Goal: Task Accomplishment & Management: Manage account settings

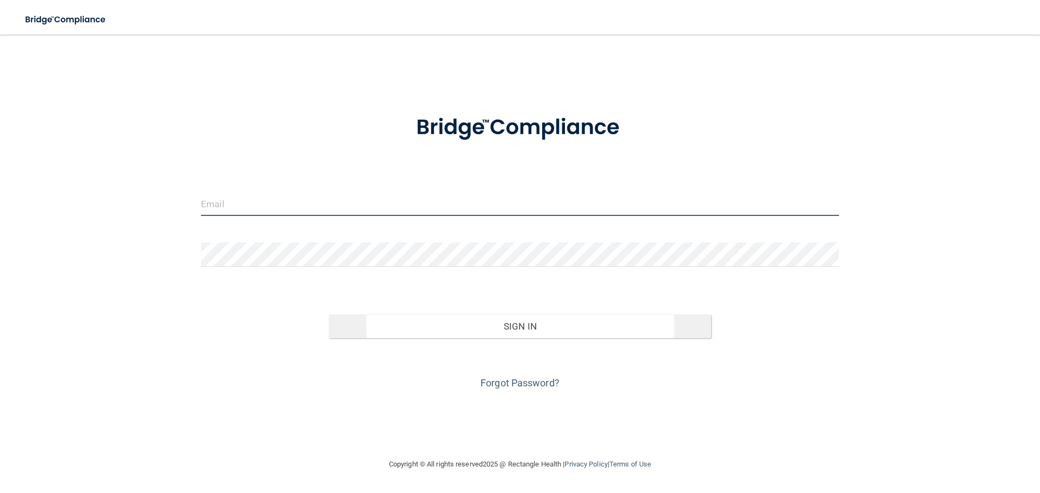
type input "[EMAIL_ADDRESS][DOMAIN_NAME]"
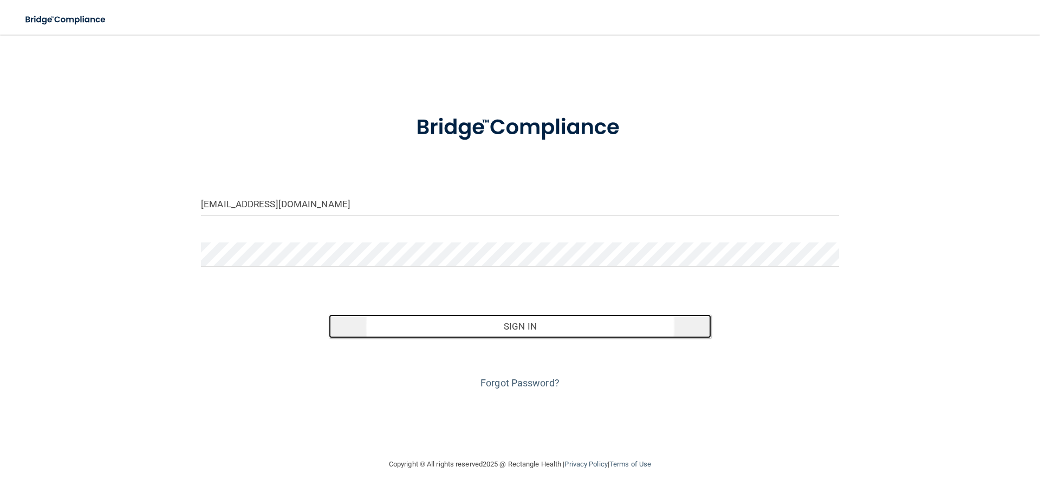
click at [525, 337] on button "Sign In" at bounding box center [520, 327] width 383 height 24
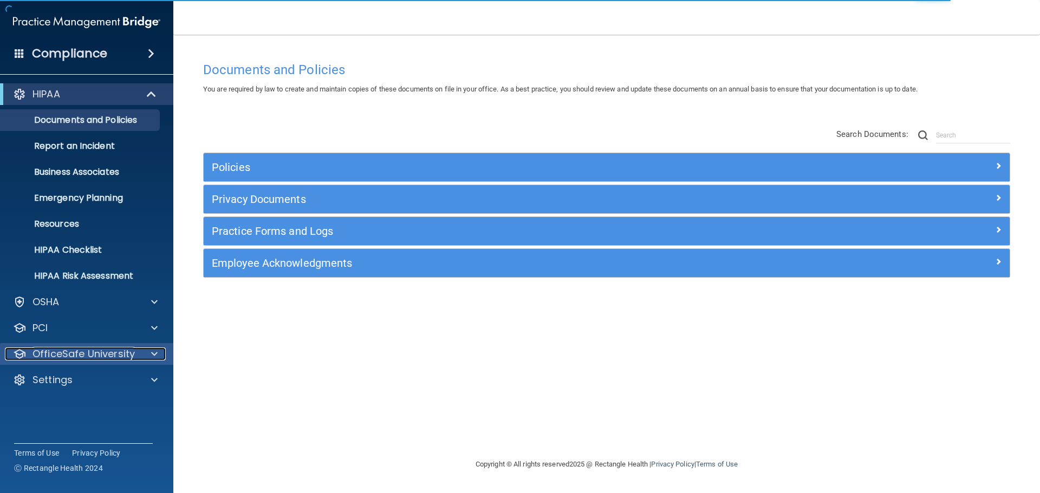
click at [77, 359] on p "OfficeSafe University" at bounding box center [83, 354] width 102 height 13
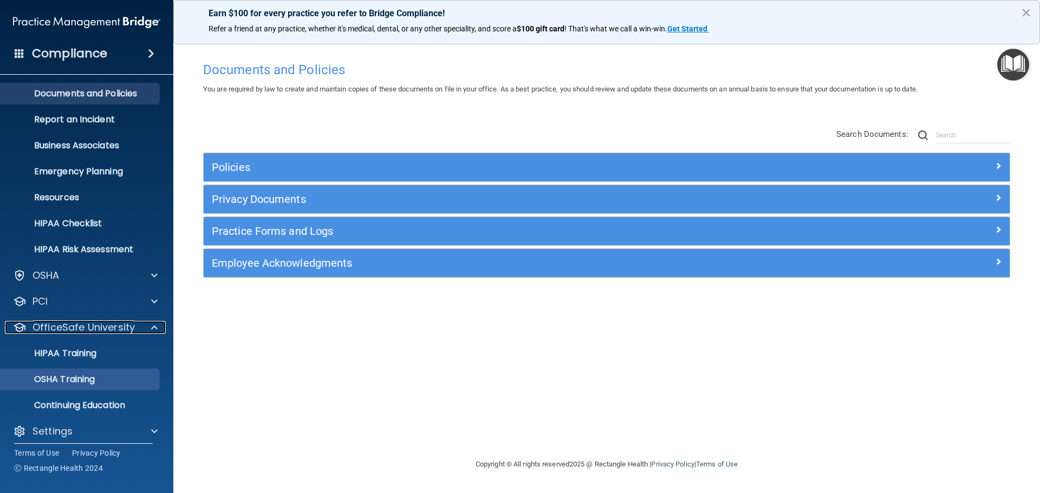
scroll to position [34, 0]
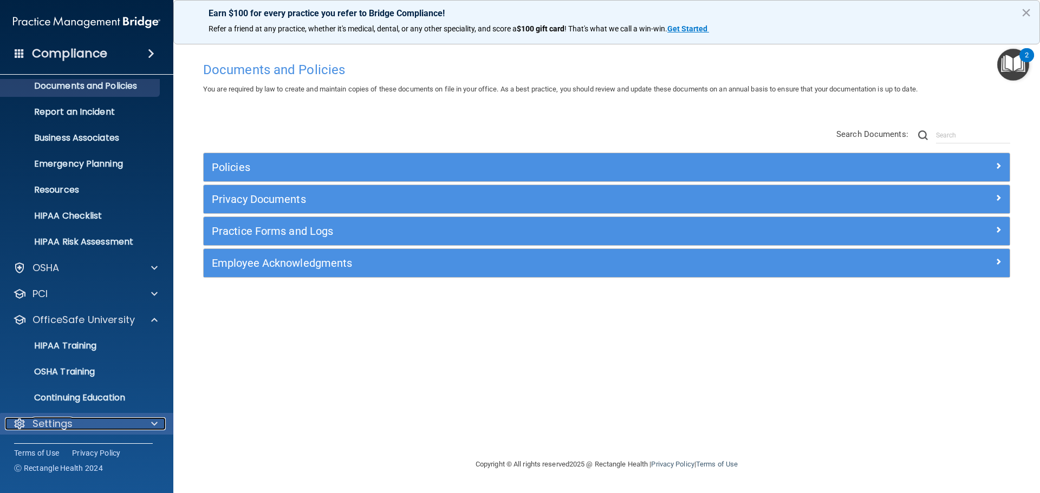
click at [92, 420] on div "Settings" at bounding box center [72, 424] width 134 height 13
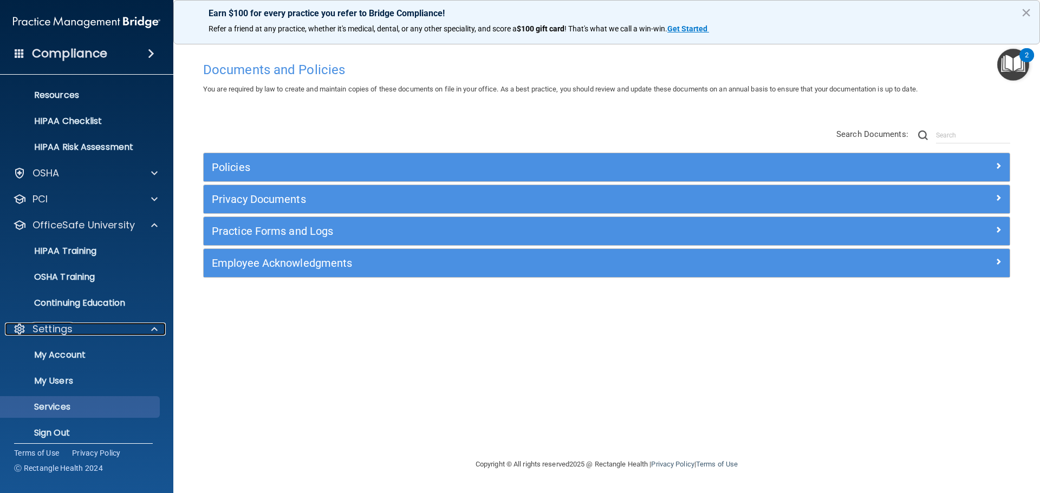
scroll to position [138, 0]
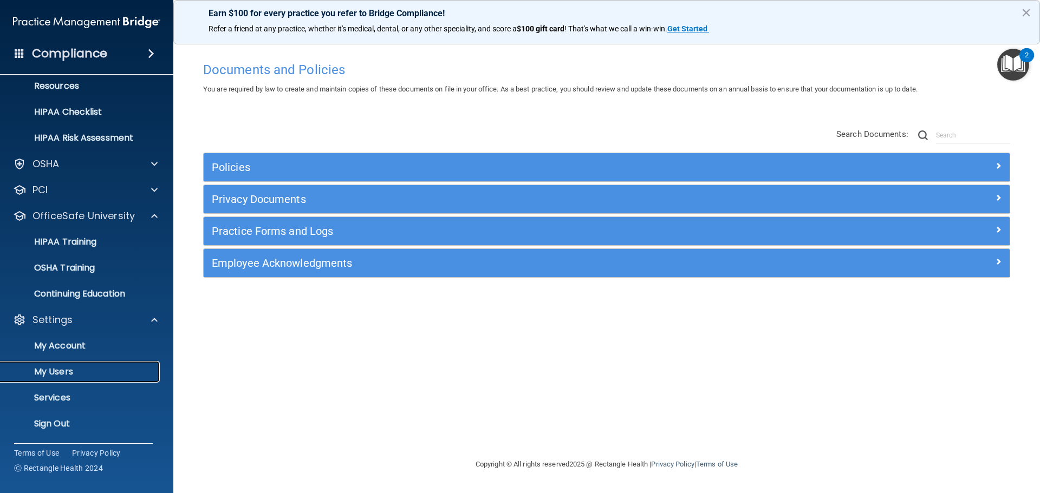
click at [69, 365] on link "My Users" at bounding box center [74, 372] width 171 height 22
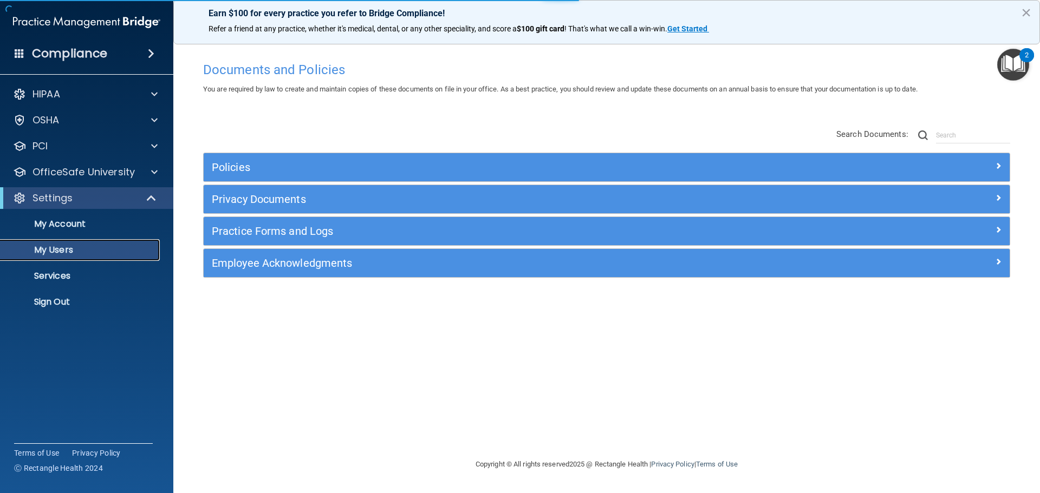
select select "20"
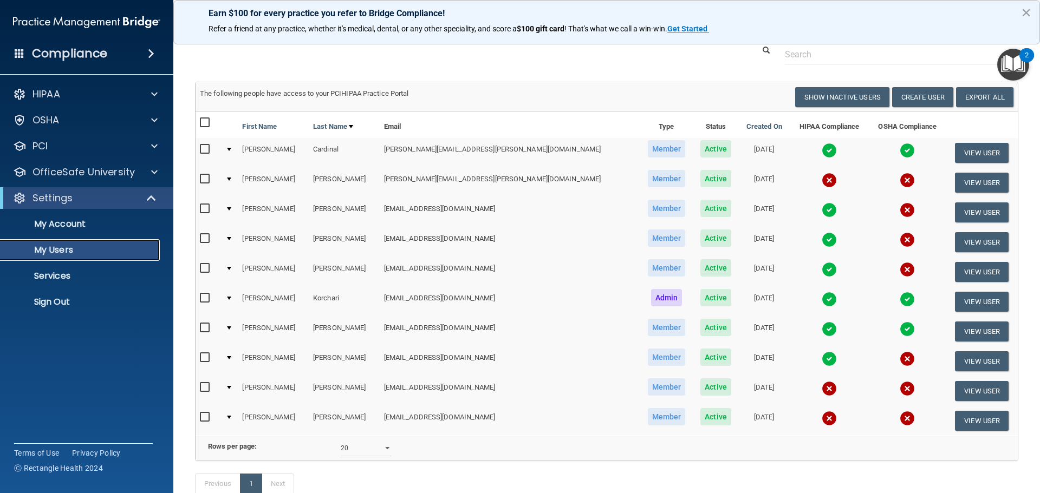
scroll to position [54, 0]
